Goal: Register for event/course: Sign up to attend an event or enroll in a course

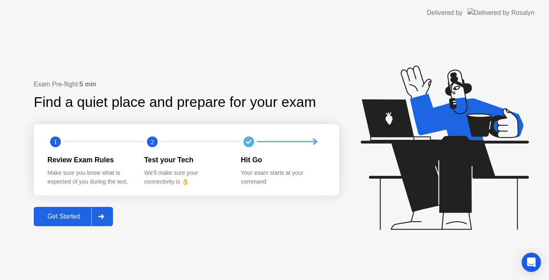
click at [61, 210] on button "Get Started" at bounding box center [73, 216] width 79 height 19
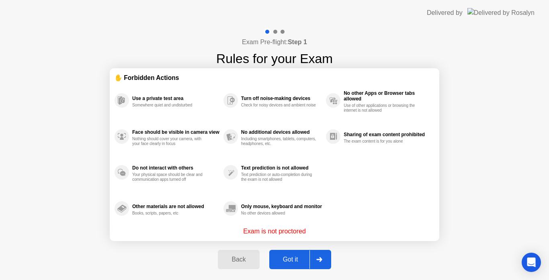
click at [274, 259] on div "Got it" at bounding box center [291, 259] width 38 height 7
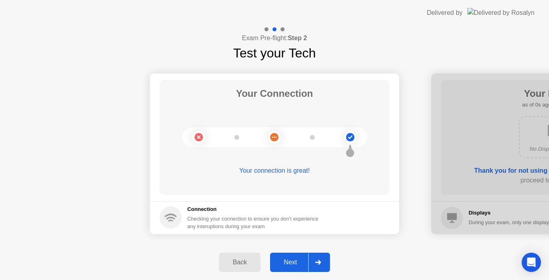
click at [279, 256] on button "Next" at bounding box center [300, 262] width 60 height 19
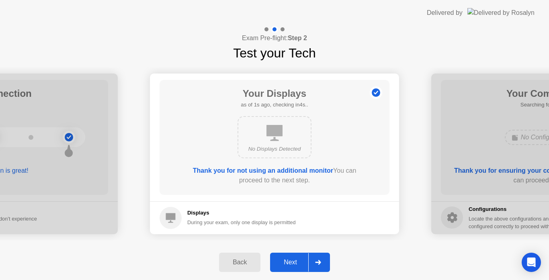
click at [279, 256] on button "Next" at bounding box center [300, 262] width 60 height 19
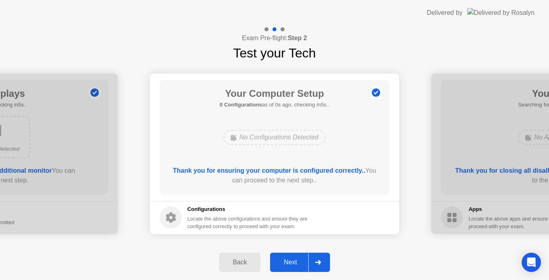
click at [279, 256] on button "Next" at bounding box center [300, 262] width 60 height 19
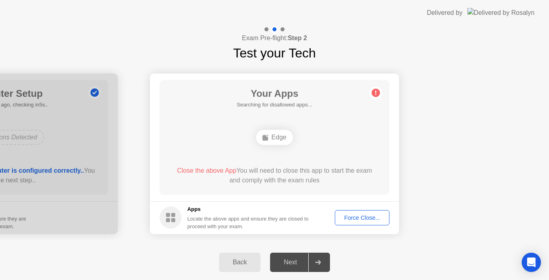
click at [378, 93] on circle at bounding box center [376, 92] width 8 height 8
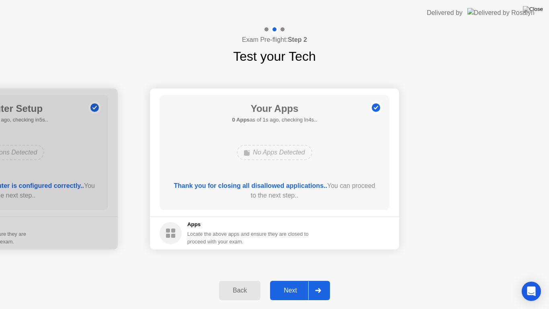
click at [289, 280] on div "Next" at bounding box center [291, 290] width 36 height 7
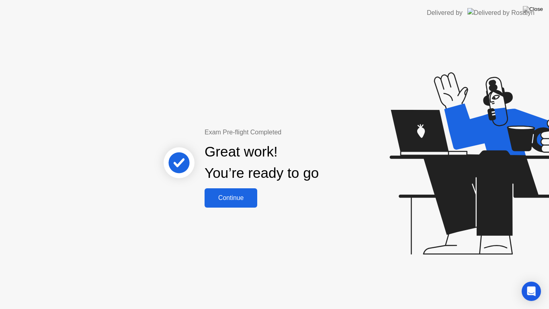
click at [247, 197] on div "Continue" at bounding box center [231, 197] width 48 height 7
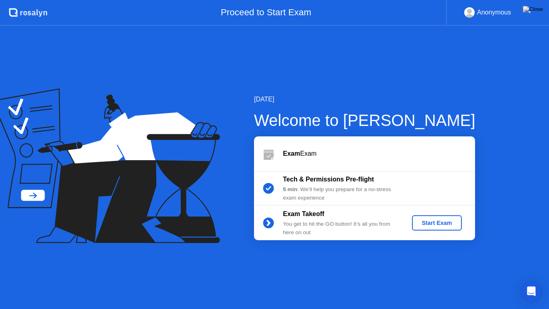
click at [457, 230] on div "Exam Takeoff You get to hit the GO button! It’s all you from here on out Start …" at bounding box center [364, 223] width 221 height 35
click at [453, 222] on div "Start Exam" at bounding box center [436, 223] width 43 height 6
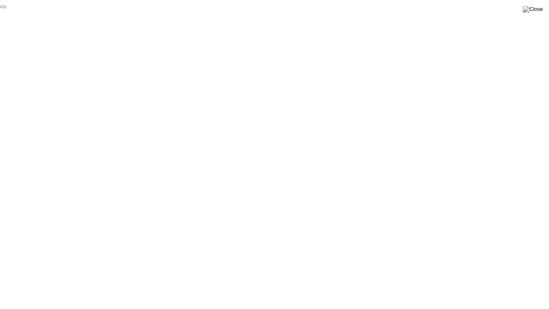
click div "End Proctoring Session"
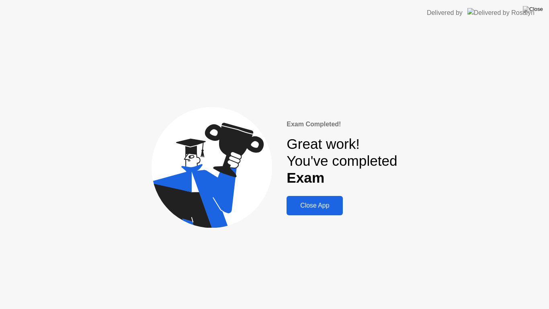
click at [296, 200] on button "Close App" at bounding box center [315, 205] width 56 height 19
